Goal: Communication & Community: Answer question/provide support

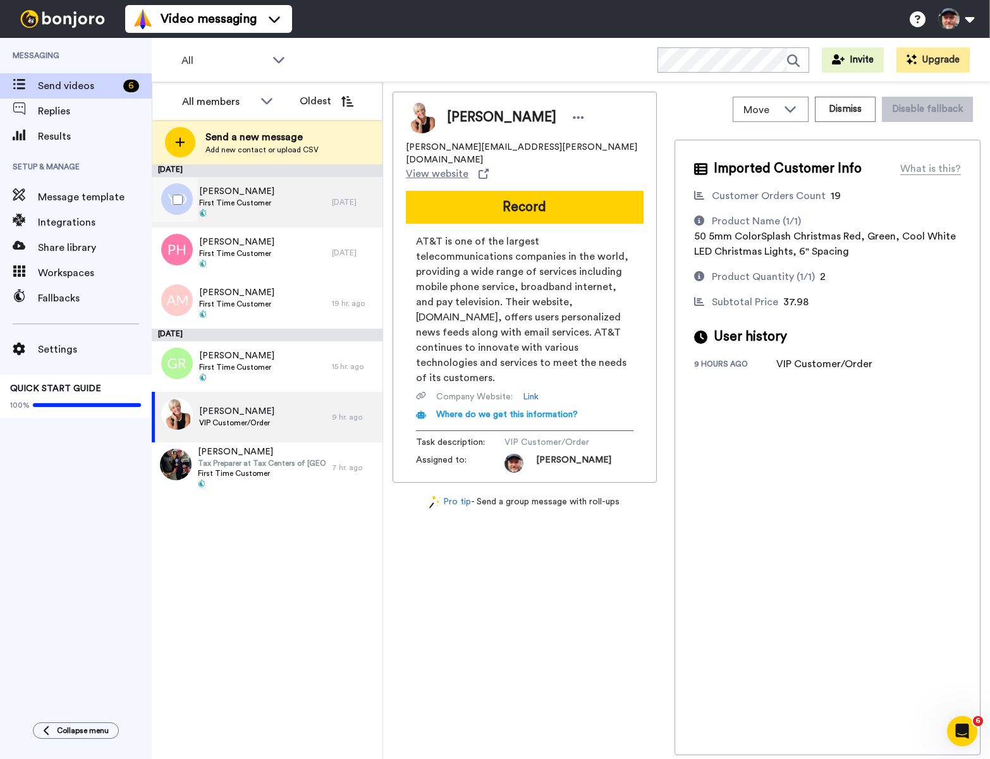
click at [264, 202] on span "First Time Customer" at bounding box center [236, 203] width 75 height 10
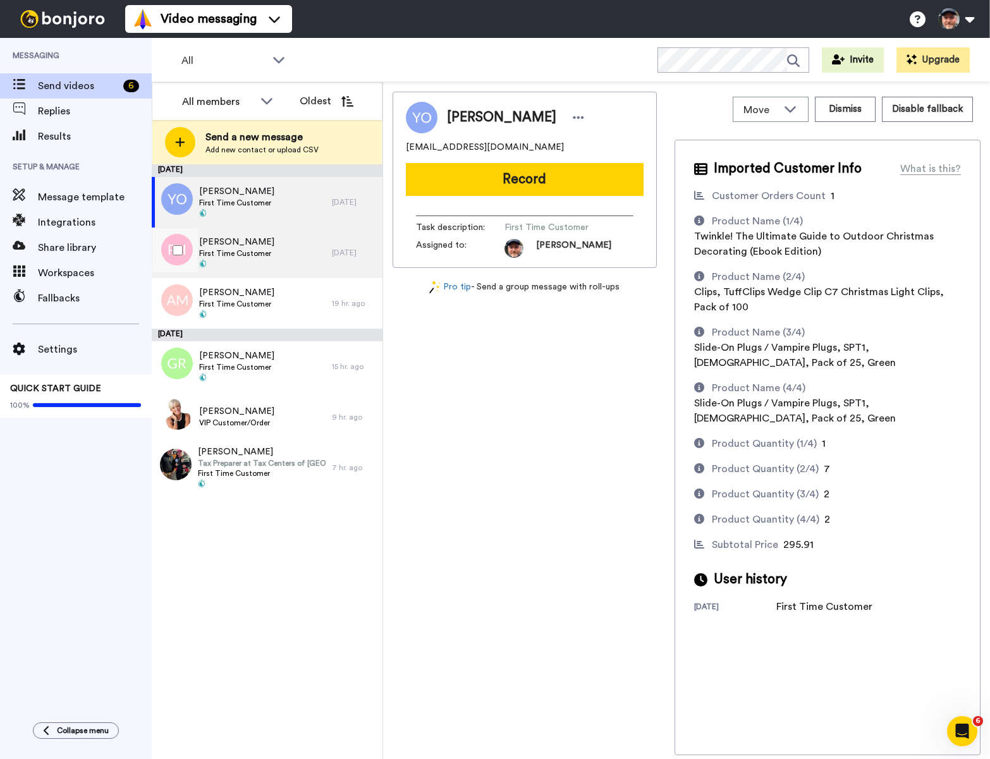
click at [249, 255] on span "First Time Customer" at bounding box center [236, 253] width 75 height 10
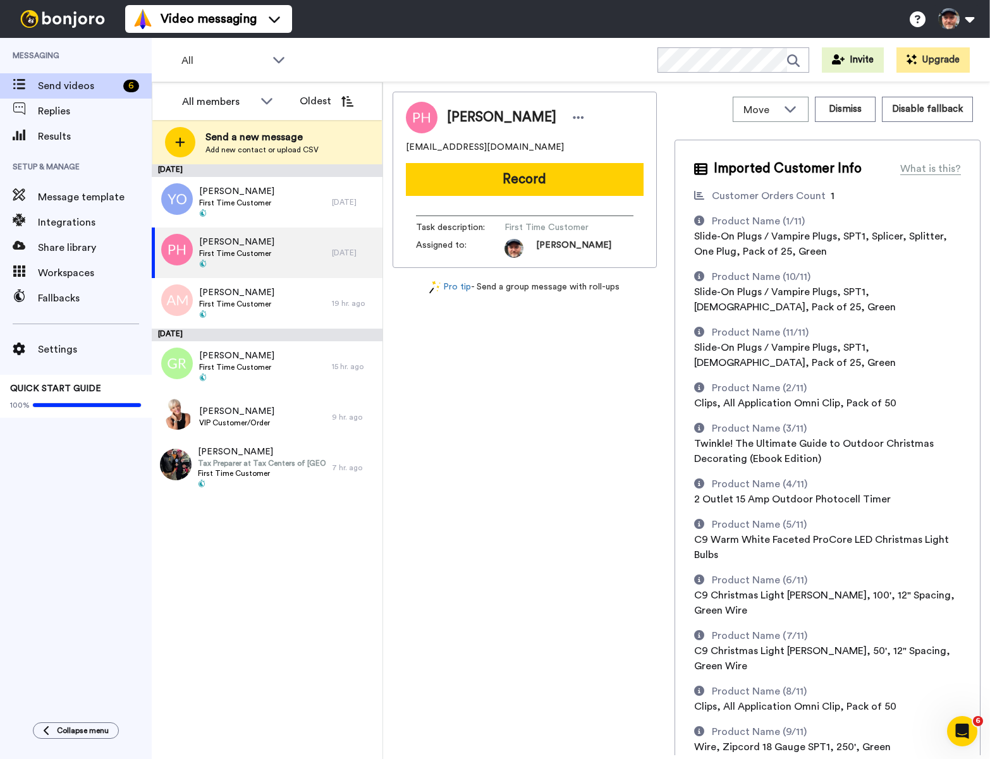
scroll to position [369, 0]
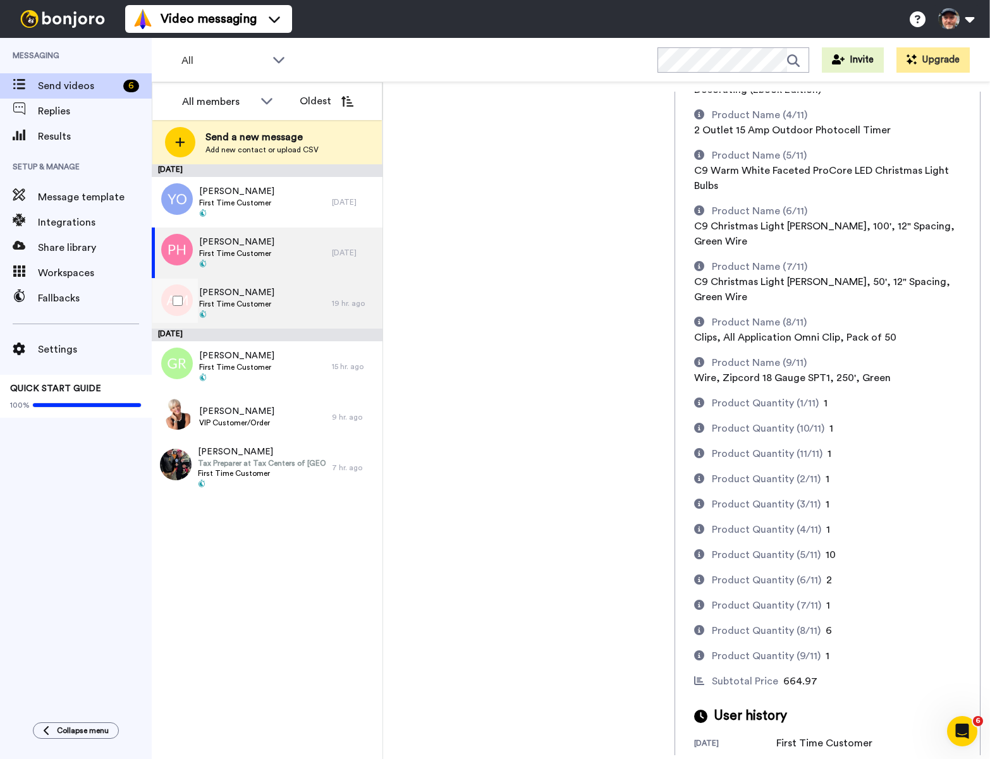
click at [258, 302] on span "First Time Customer" at bounding box center [236, 304] width 75 height 10
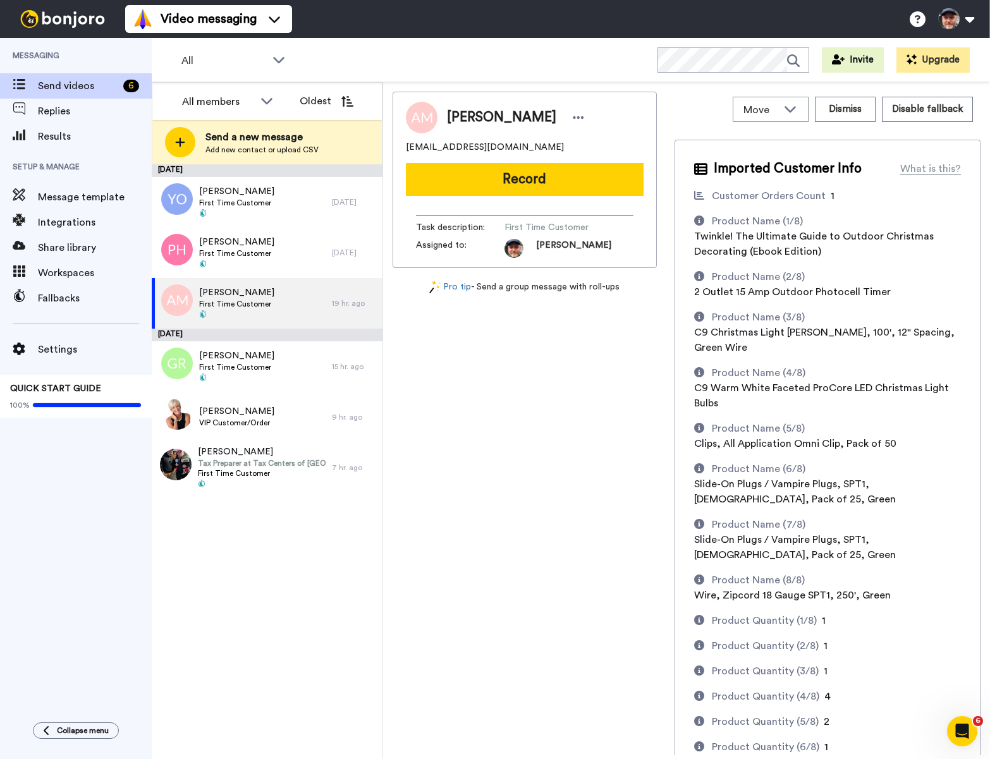
scroll to position [157, 0]
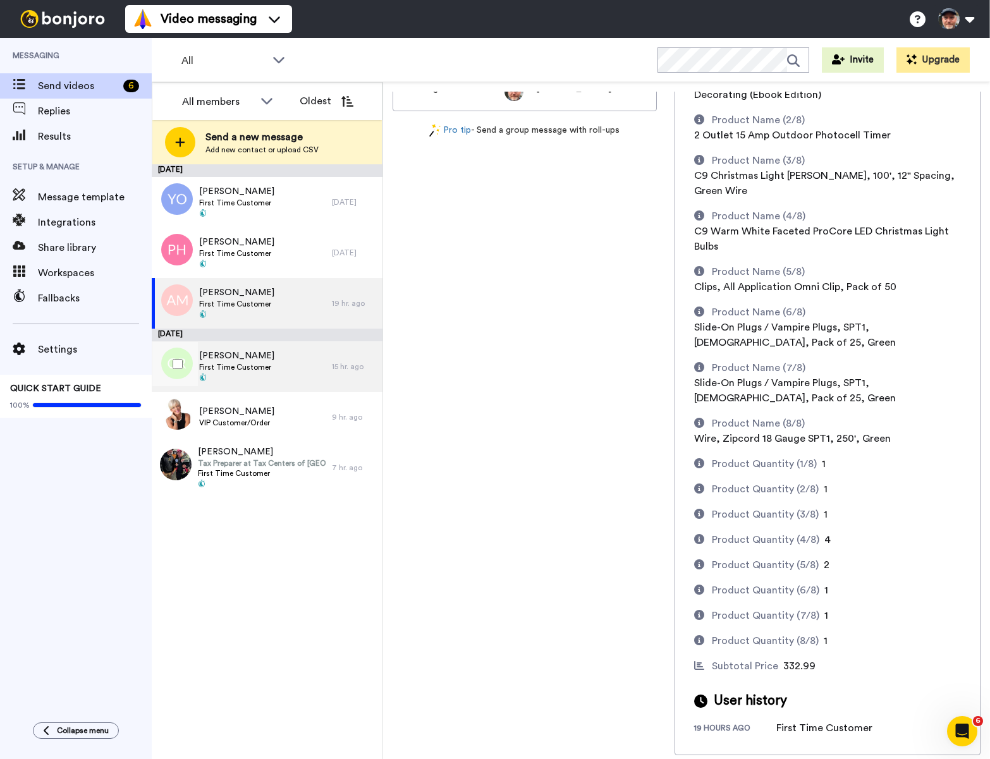
click at [232, 361] on span "Gregory Rothsching" at bounding box center [236, 356] width 75 height 13
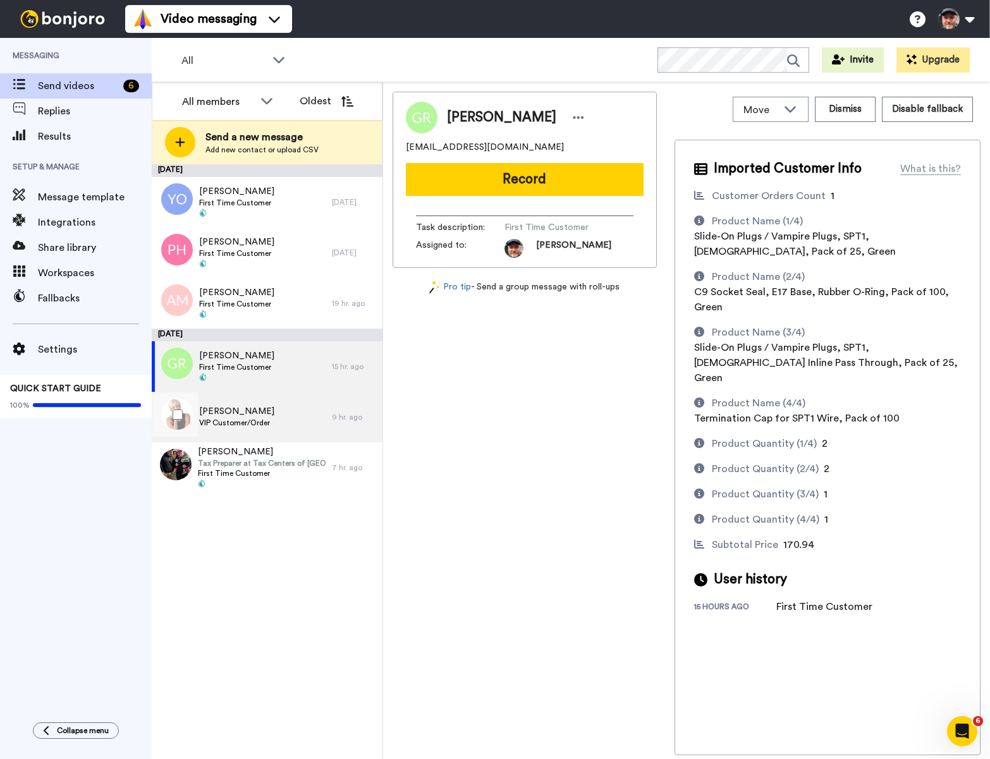
click at [229, 410] on span "Eileen Titus" at bounding box center [236, 411] width 75 height 13
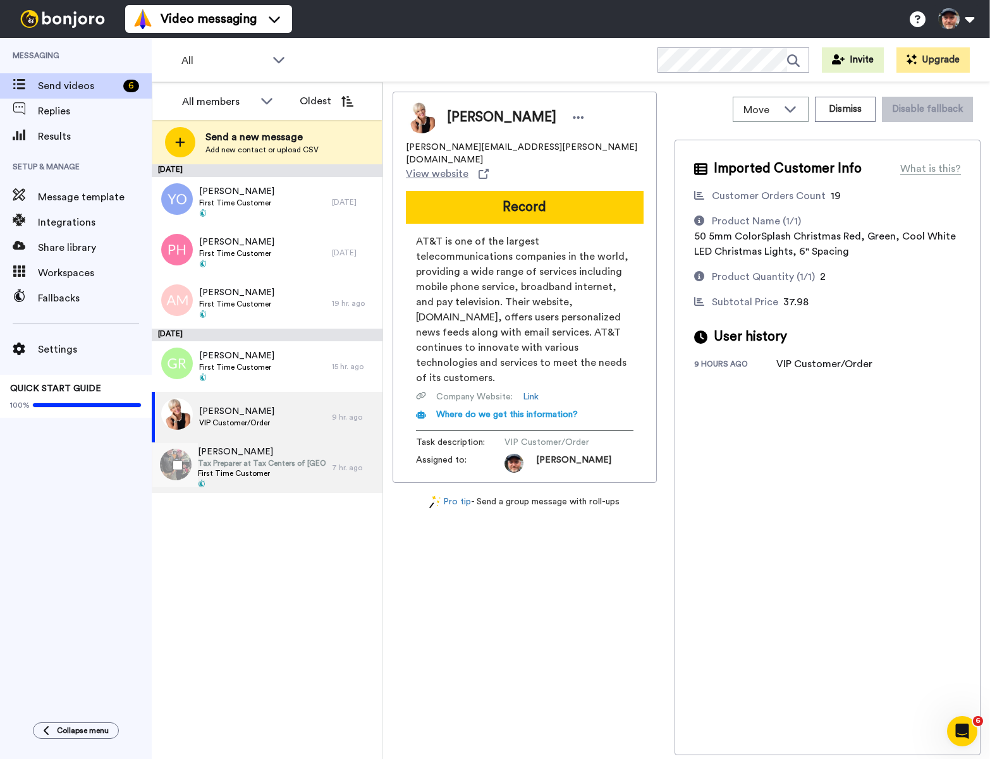
click at [248, 473] on span "First Time Customer" at bounding box center [262, 473] width 128 height 10
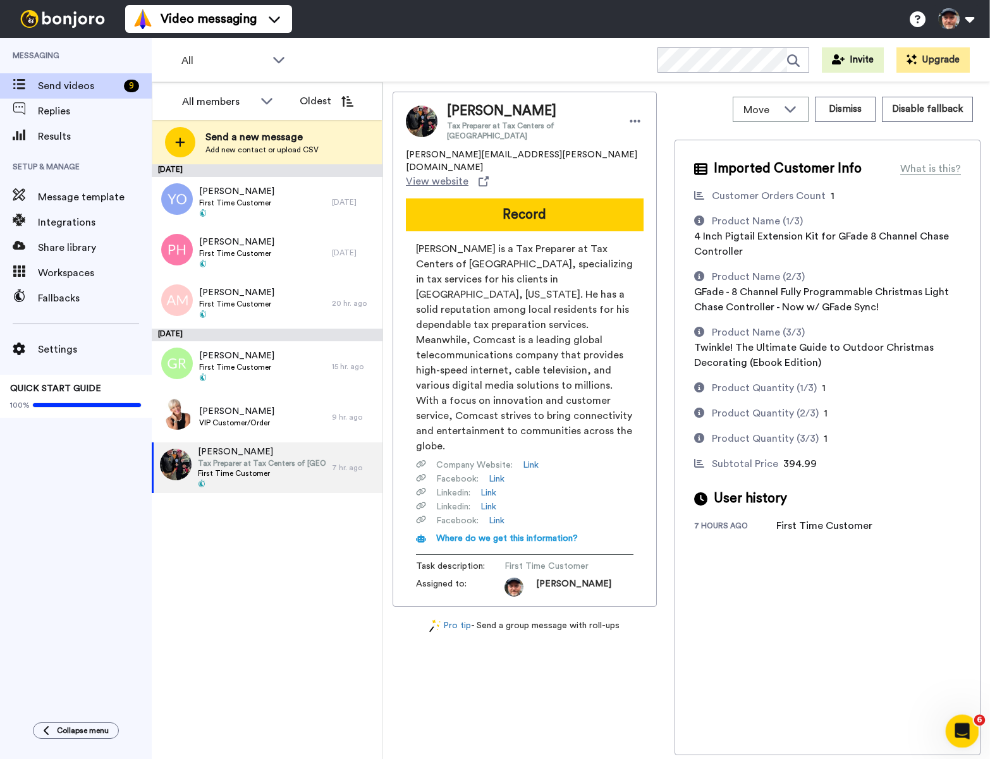
click at [961, 729] on icon "Open Intercom Messenger" at bounding box center [960, 729] width 9 height 10
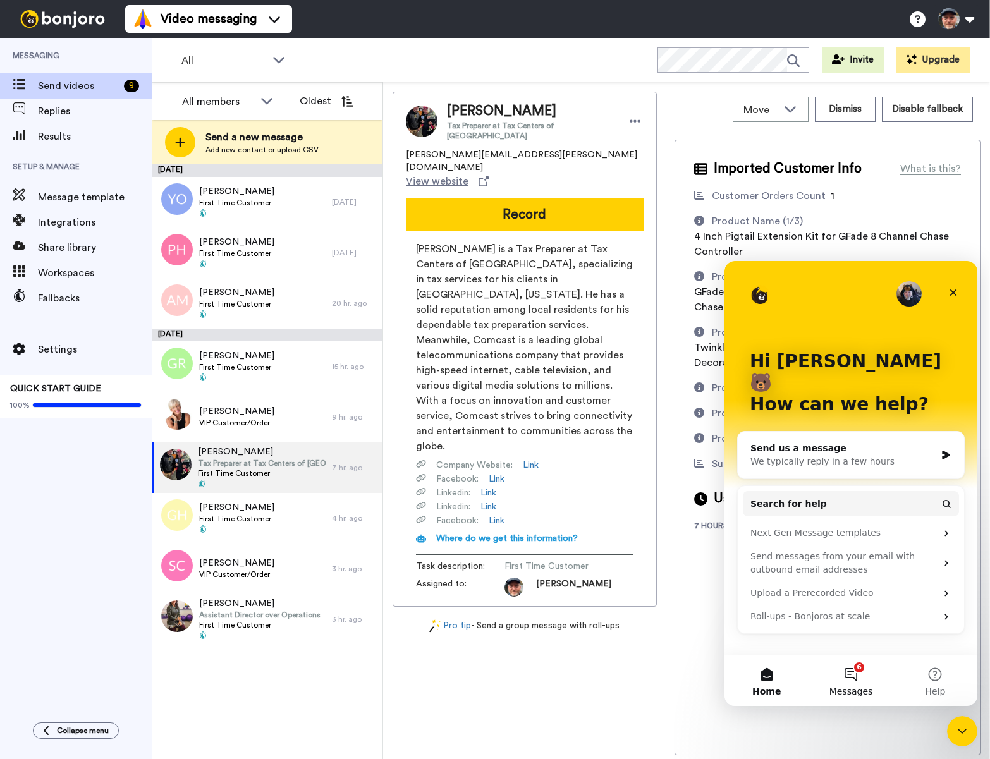
click at [848, 669] on button "6 Messages" at bounding box center [850, 680] width 84 height 51
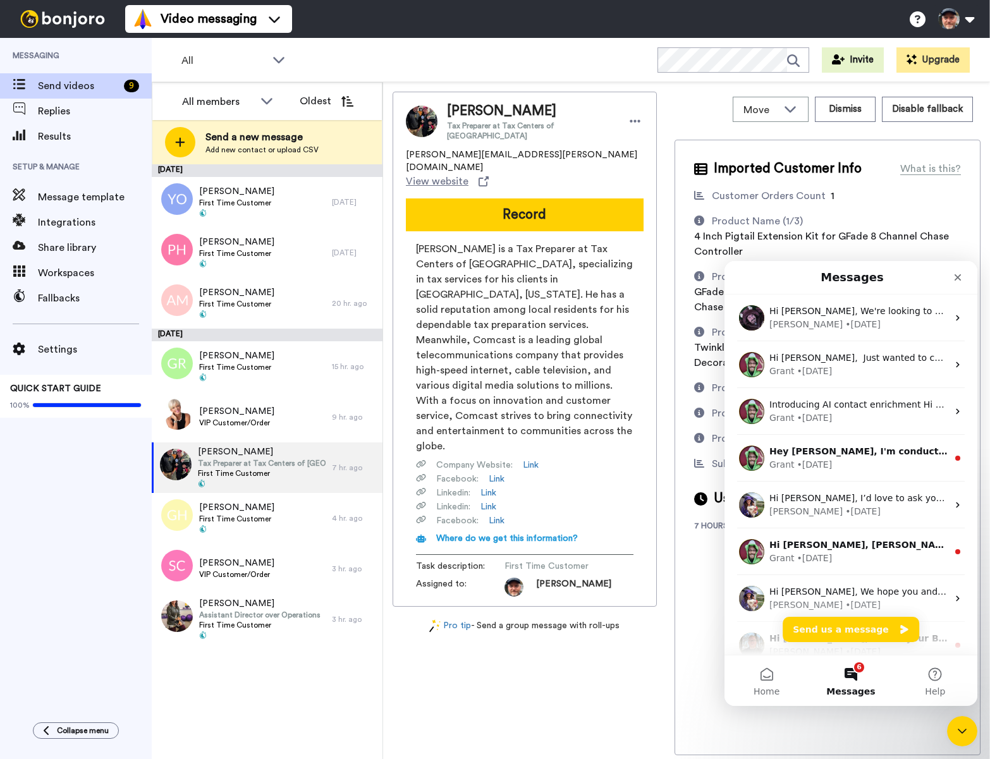
drag, startPoint x: 570, startPoint y: 682, endPoint x: 588, endPoint y: 643, distance: 42.7
click at [570, 682] on div "Joseph Garbade Tax Preparer at Tax Centers of America joe.garbade@comcast.net V…" at bounding box center [525, 424] width 264 height 664
click at [957, 276] on icon "Close" at bounding box center [957, 277] width 7 height 7
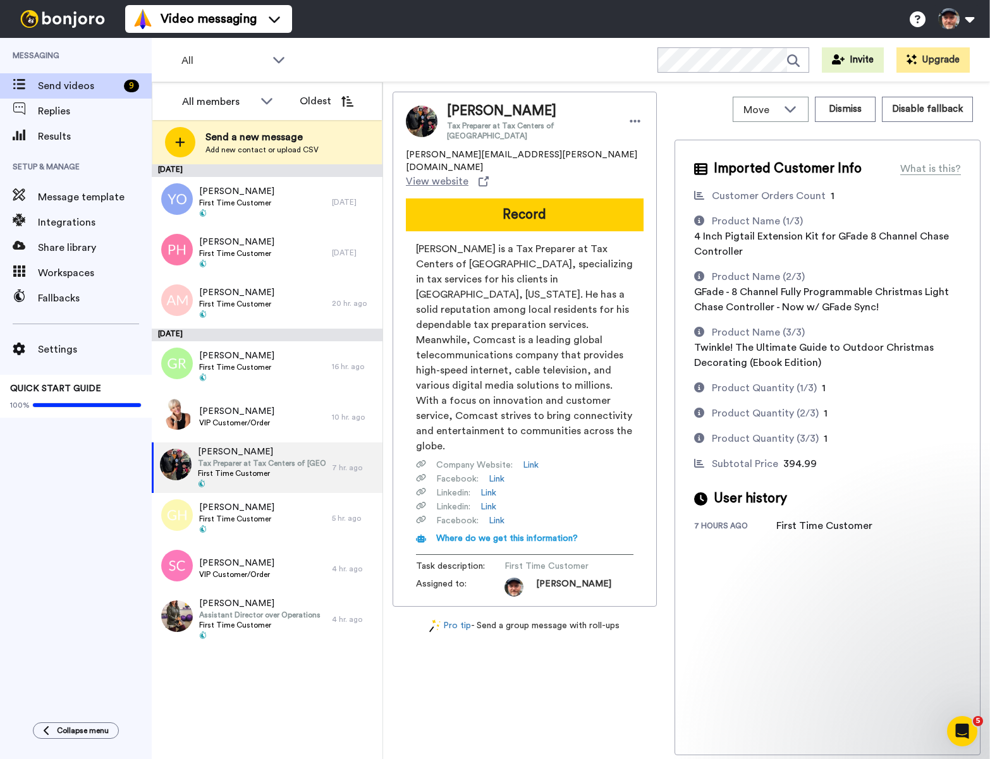
click at [518, 68] on div "All WORKSPACES View all All Default Task List + Add a new workspace Invite Upgr…" at bounding box center [571, 60] width 838 height 44
click at [75, 107] on span "Replies" at bounding box center [83, 111] width 90 height 15
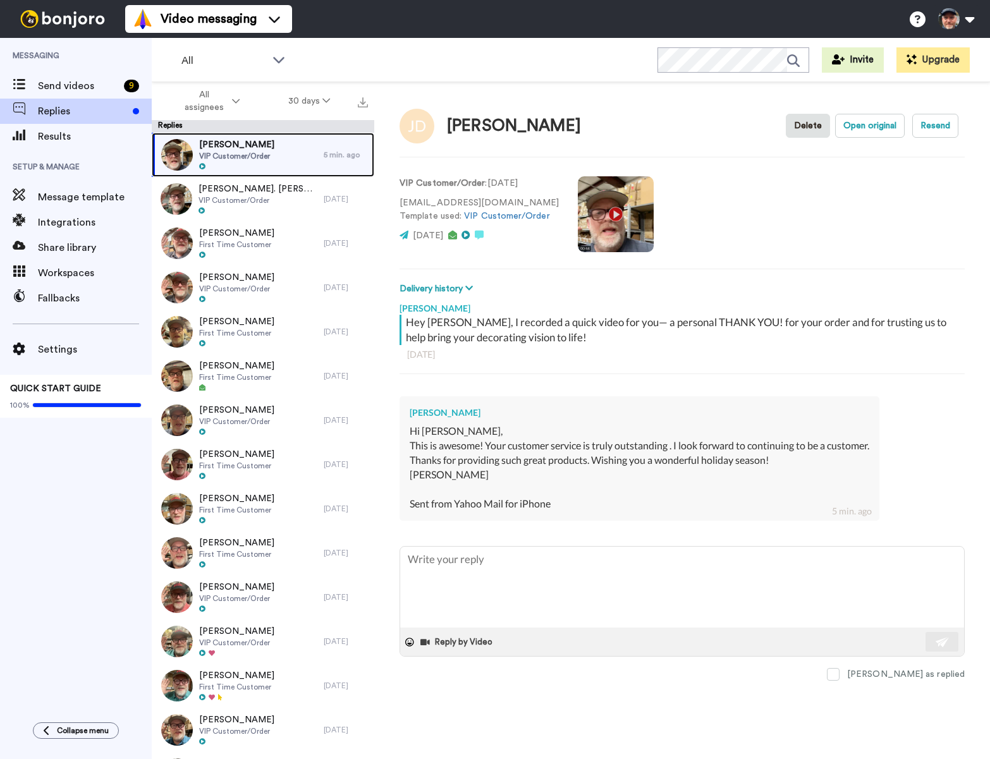
click at [265, 168] on div at bounding box center [236, 166] width 75 height 9
type textarea "x"
